Goal: Obtain resource: Obtain resource

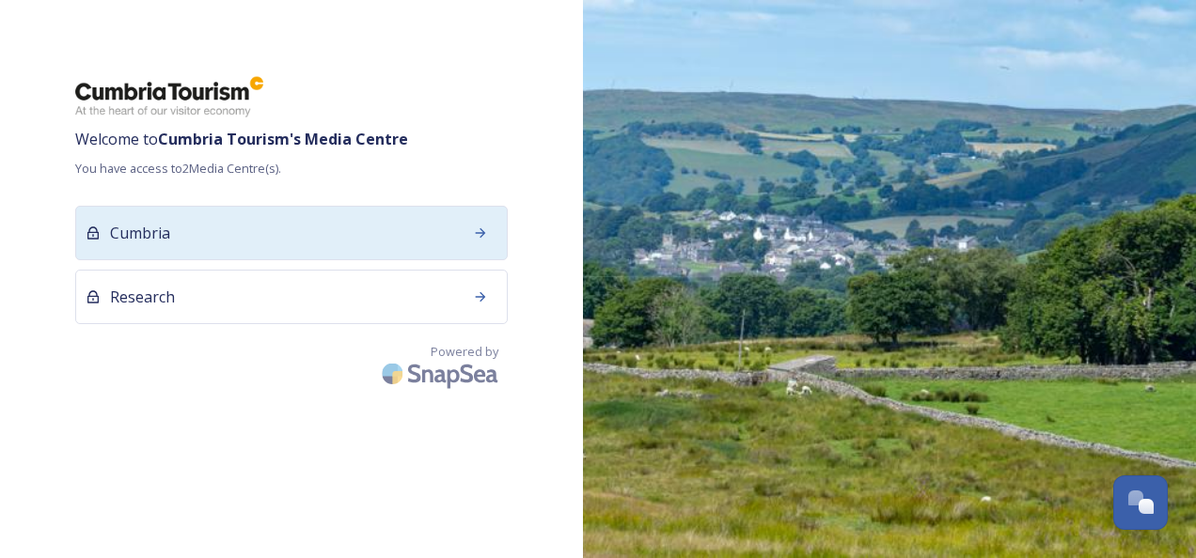
click at [452, 248] on div "Cumbria" at bounding box center [291, 233] width 432 height 55
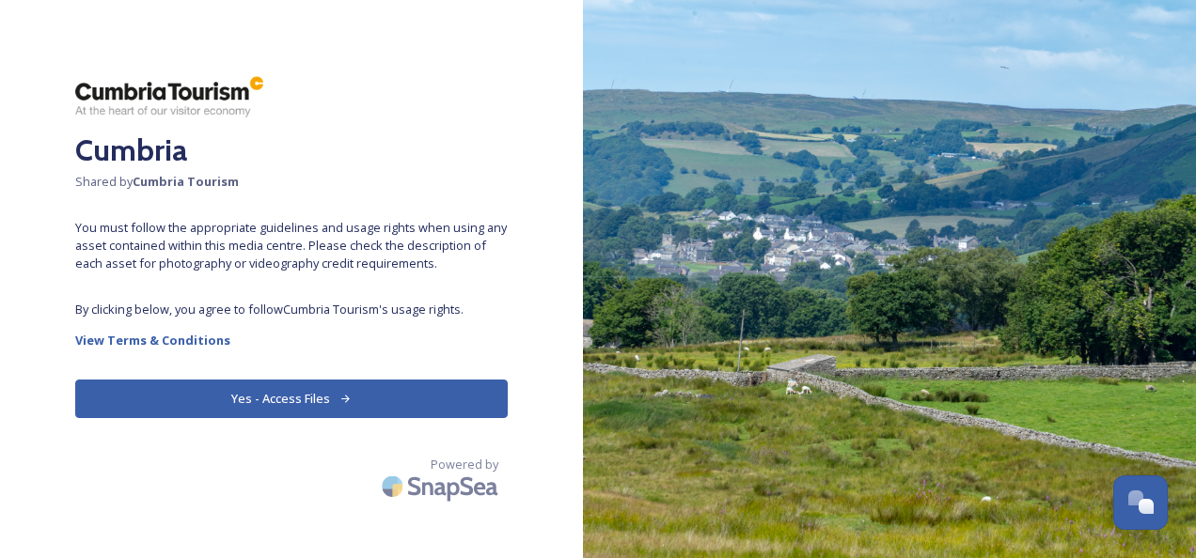
click at [256, 393] on button "Yes - Access Files" at bounding box center [291, 399] width 432 height 39
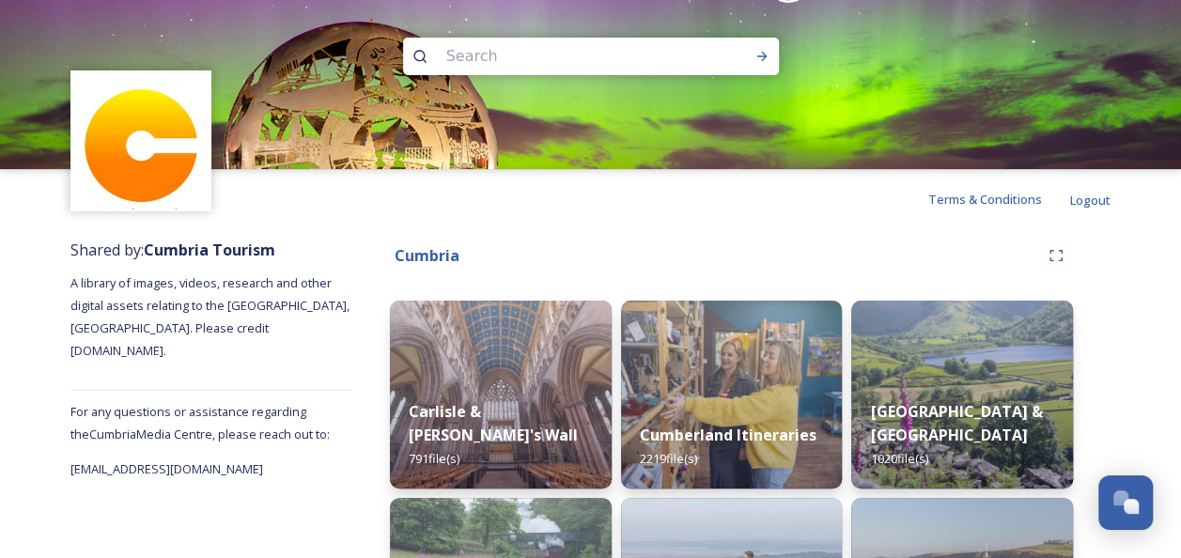
click at [594, 50] on input at bounding box center [566, 56] width 258 height 41
type input "deer rutting"
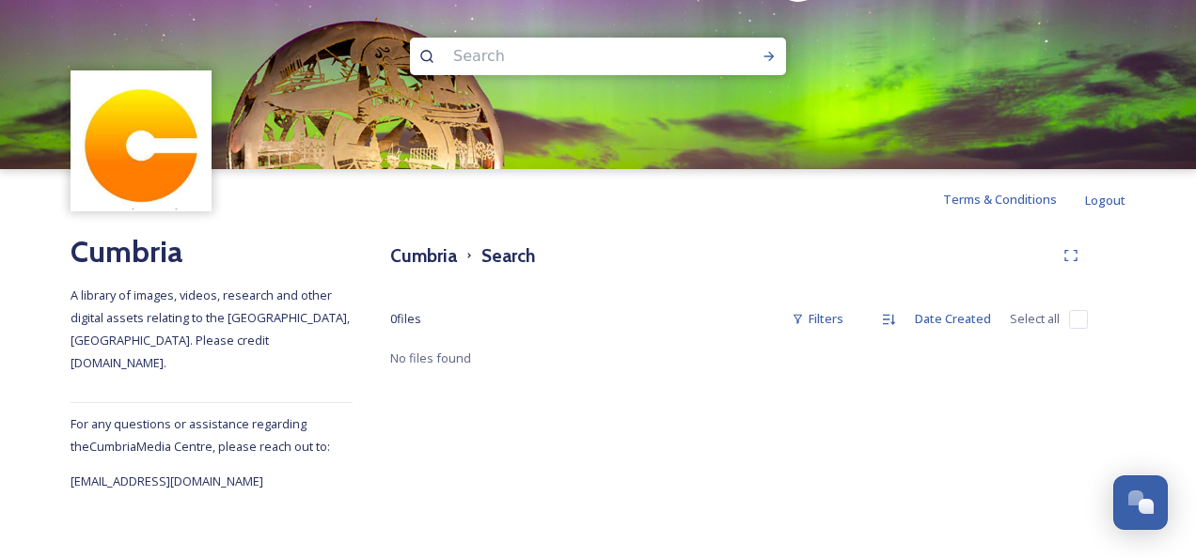
click at [672, 72] on input at bounding box center [573, 56] width 258 height 41
type input "red deer"
click at [770, 55] on icon at bounding box center [769, 56] width 10 height 9
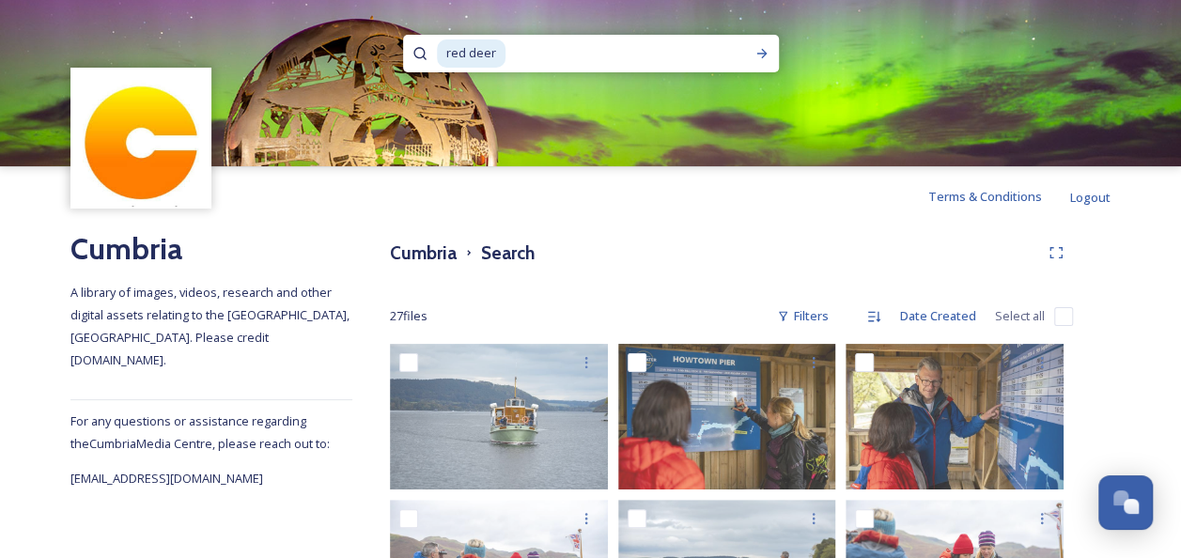
scroll to position [2, 0]
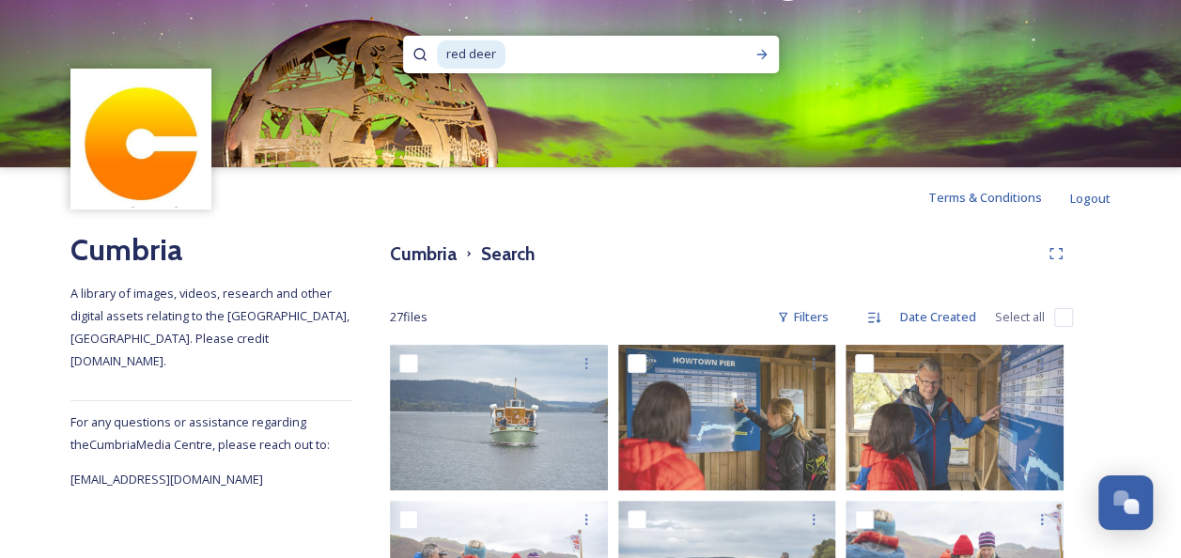
click at [668, 41] on input at bounding box center [619, 54] width 223 height 41
type input "r"
type input "deer"
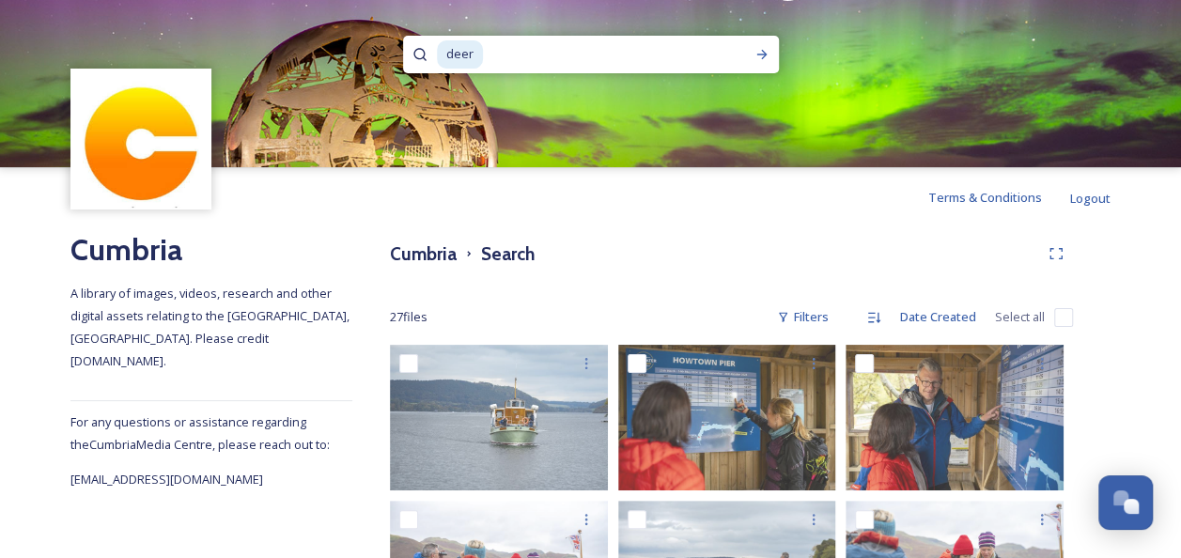
click at [558, 47] on input at bounding box center [602, 54] width 234 height 41
